Goal: Information Seeking & Learning: Find specific fact

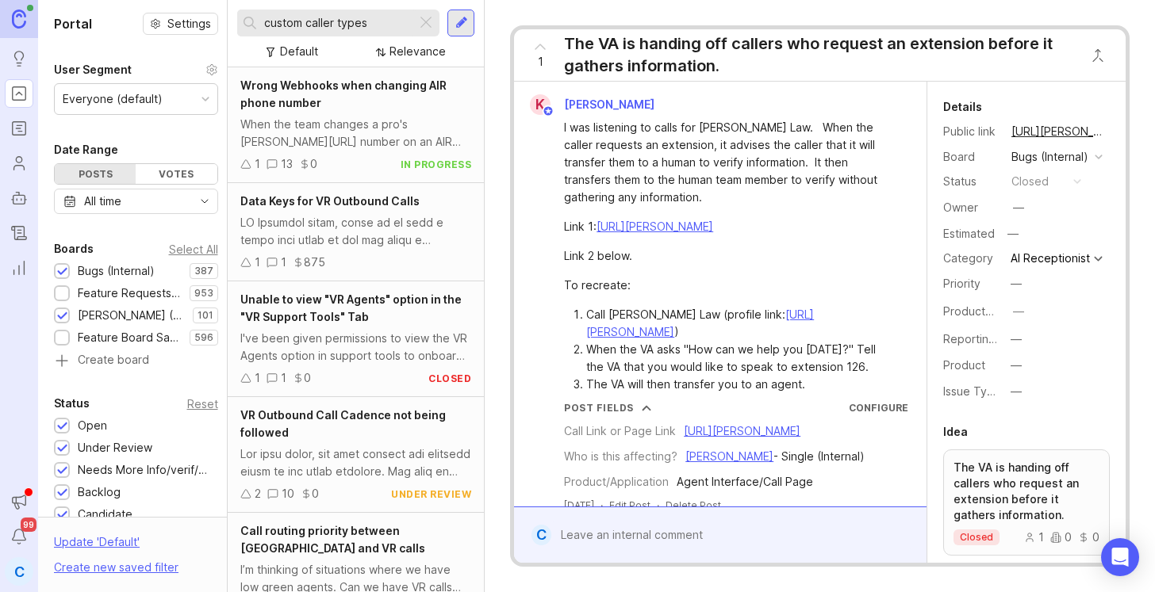
click at [63, 294] on div at bounding box center [62, 295] width 10 height 12
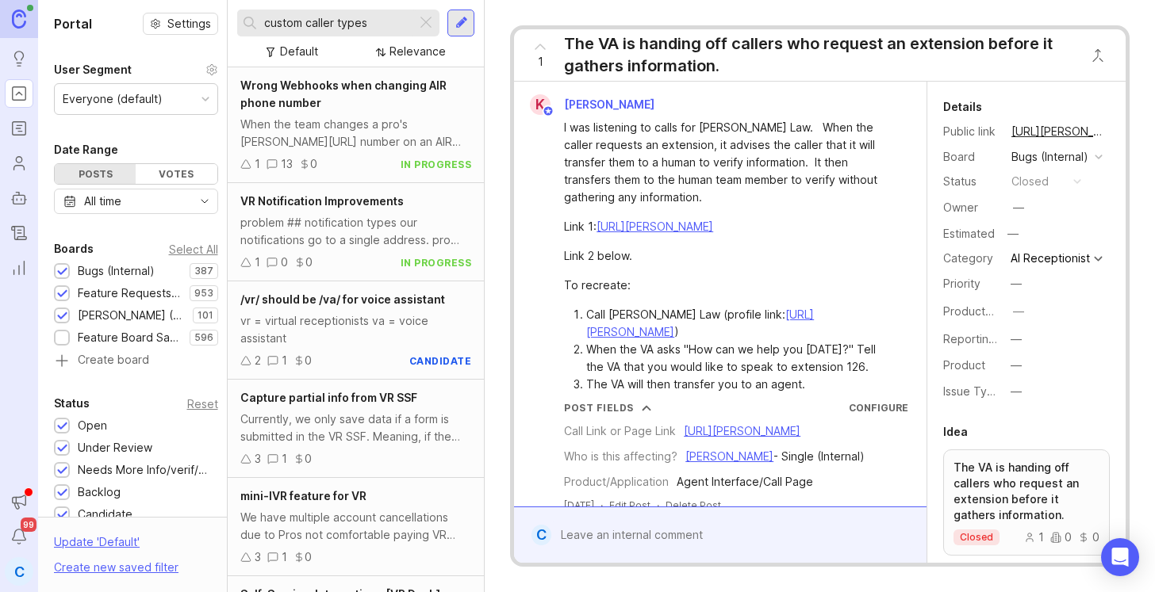
click at [427, 21] on div at bounding box center [425, 23] width 19 height 21
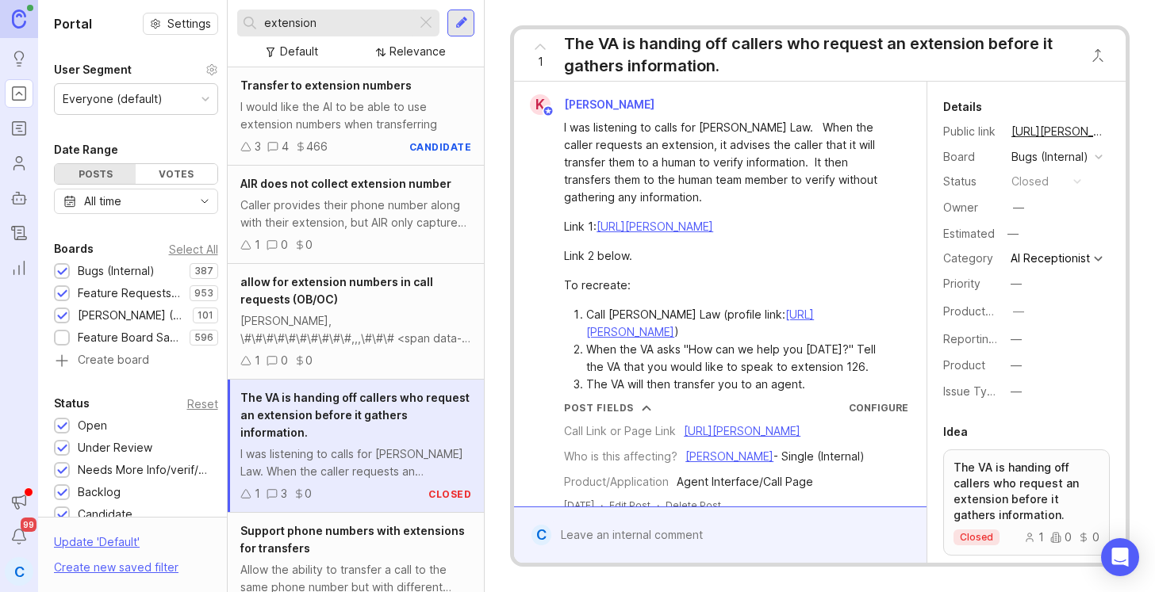
type input "extension"
click at [366, 121] on div "I would like the AI to be able to use extension numbers when transferring" at bounding box center [355, 115] width 231 height 35
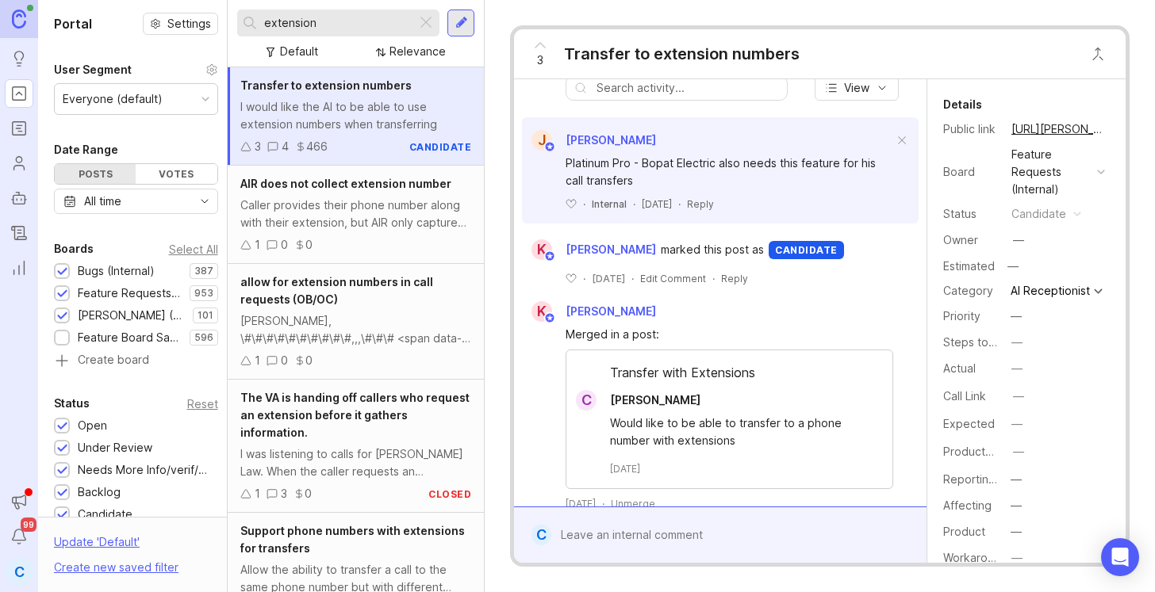
scroll to position [166, 0]
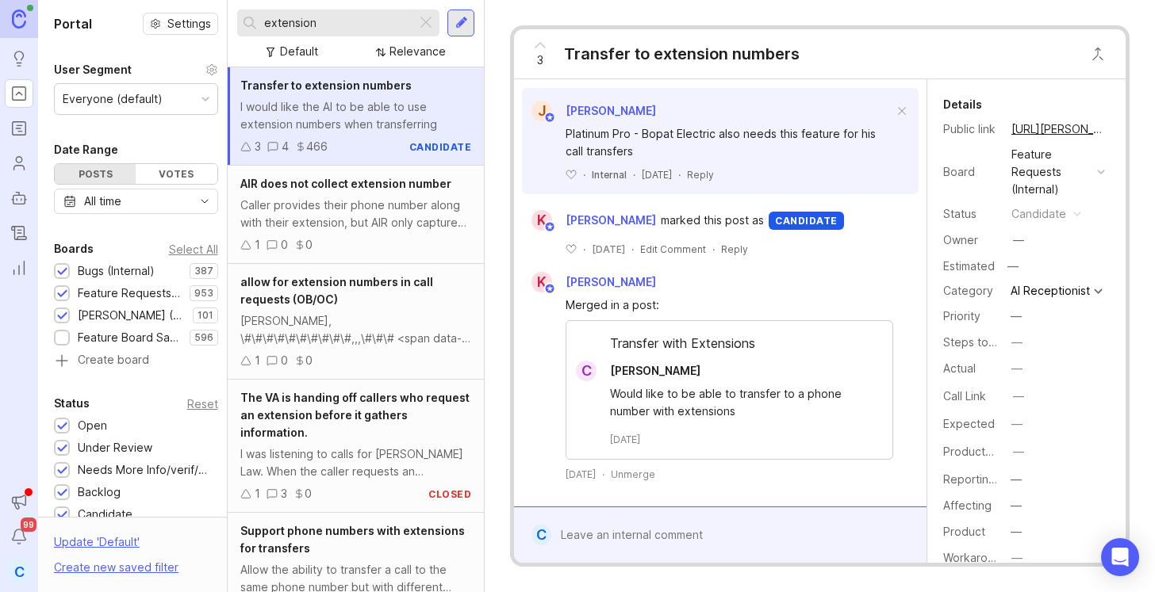
click at [717, 342] on div "Transfer with Extensions" at bounding box center [729, 347] width 326 height 27
